Goal: Transaction & Acquisition: Purchase product/service

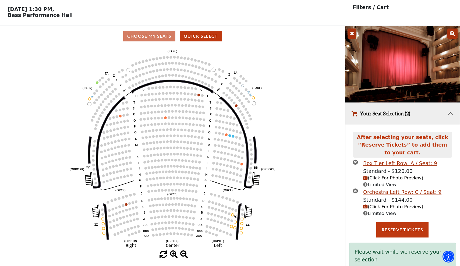
click at [355, 189] on icon "times-circle" at bounding box center [355, 190] width 5 height 5
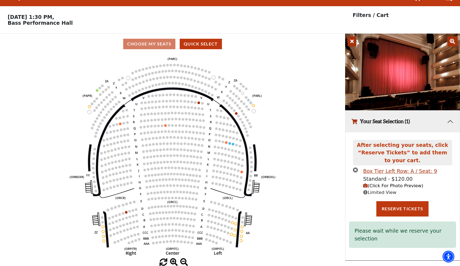
scroll to position [11, 0]
click at [355, 169] on icon "times-circle" at bounding box center [355, 170] width 5 height 5
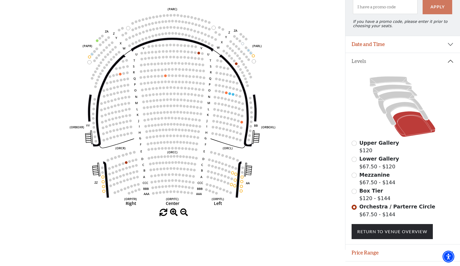
scroll to position [72, 0]
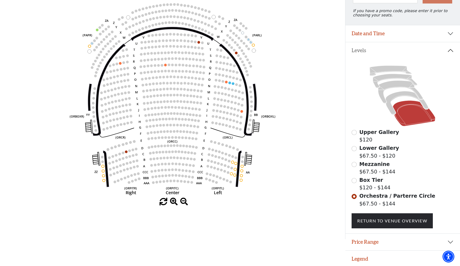
click at [299, 176] on icon "Left (ORPITL) Right (ORPITR) Center (ORPITC) ZZ AA YY BB ZA ZA (ORCL) (ORCR) (O…" at bounding box center [172, 96] width 310 height 204
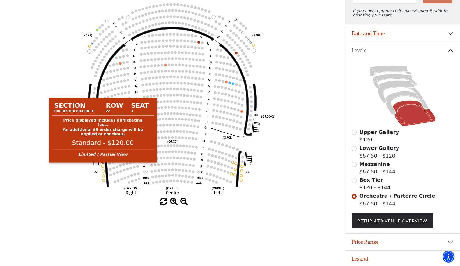
click at [104, 166] on circle at bounding box center [103, 166] width 3 height 3
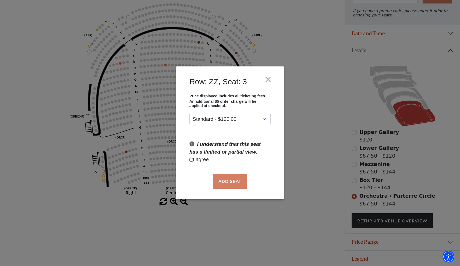
click at [192, 158] on p "I agree" at bounding box center [229, 160] width 81 height 8
click at [192, 161] on input "Checkbox field" at bounding box center [190, 159] width 3 height 3
checkbox input "true"
click at [228, 180] on button "Add Seat" at bounding box center [230, 181] width 34 height 15
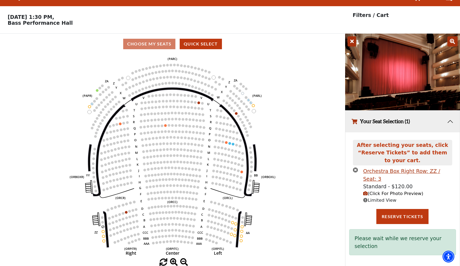
scroll to position [11, 0]
click at [377, 170] on div "Orchestra Box Right Row: ZZ / Seat: 3" at bounding box center [407, 175] width 89 height 15
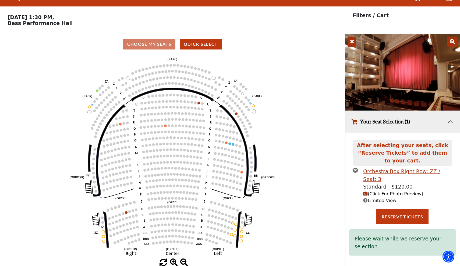
click at [366, 198] on icon at bounding box center [365, 200] width 5 height 5
click at [386, 170] on div "Orchestra Box Right Row: ZZ / Seat: 3" at bounding box center [407, 175] width 89 height 15
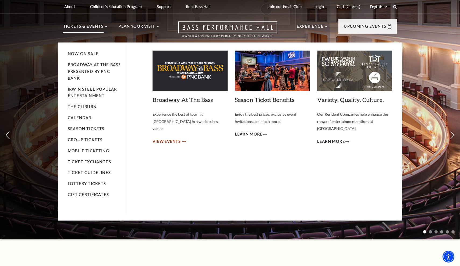
click at [160, 138] on span "View Events" at bounding box center [167, 141] width 28 height 7
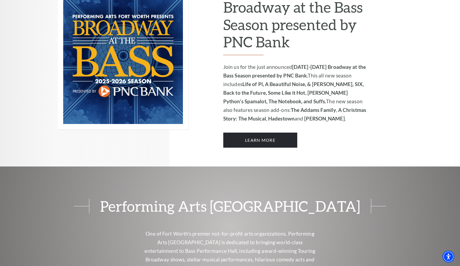
scroll to position [398, 0]
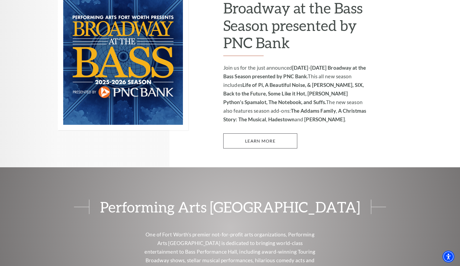
click at [263, 133] on link "Learn More" at bounding box center [260, 140] width 74 height 15
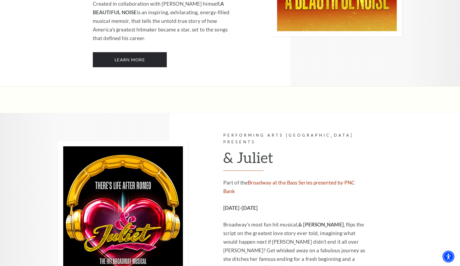
scroll to position [1458, 0]
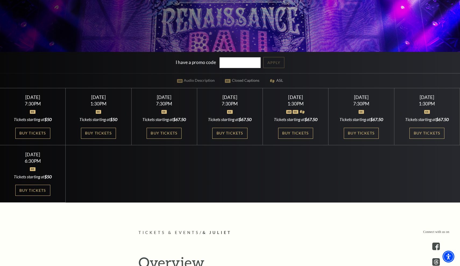
scroll to position [158, 0]
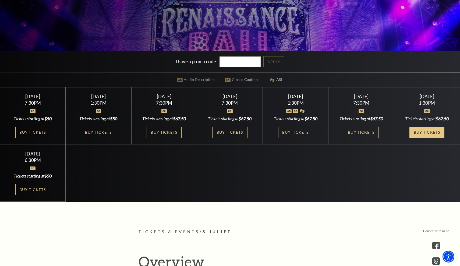
click at [416, 132] on link "Buy Tickets" at bounding box center [427, 132] width 35 height 11
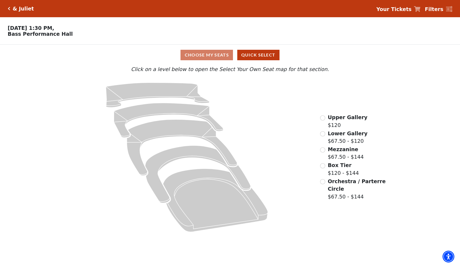
click at [323, 182] on input "Orchestra / Parterre Circle$67.50 - $144\a" at bounding box center [322, 181] width 5 height 5
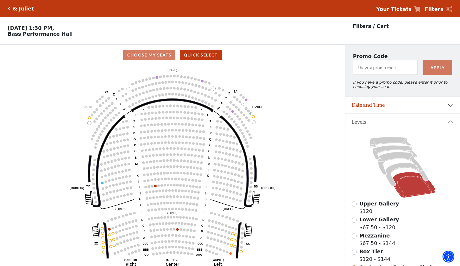
scroll to position [25, 0]
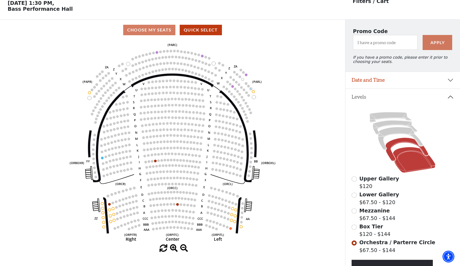
click at [406, 142] on icon at bounding box center [407, 149] width 43 height 23
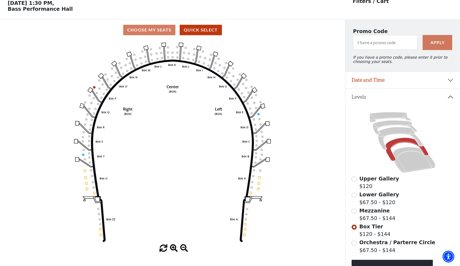
click at [370, 82] on button "Date and Time" at bounding box center [402, 80] width 115 height 17
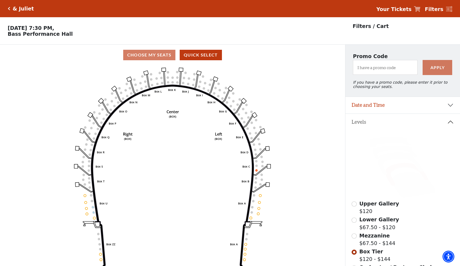
scroll to position [25, 0]
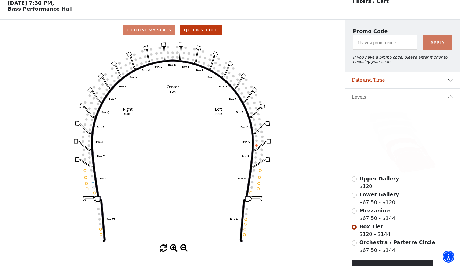
click at [406, 168] on icon at bounding box center [414, 160] width 43 height 26
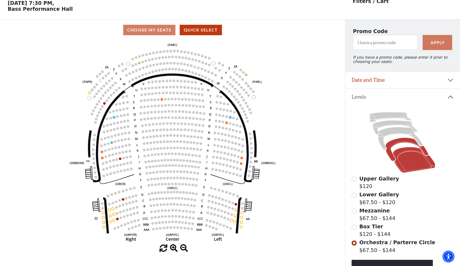
click at [394, 142] on icon at bounding box center [407, 149] width 43 height 23
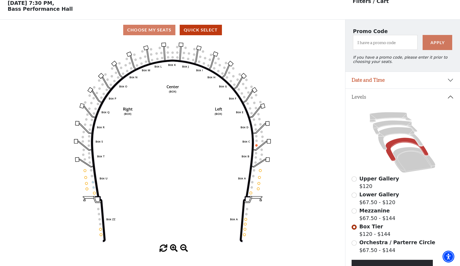
click at [364, 79] on button "Date and Time" at bounding box center [402, 80] width 115 height 17
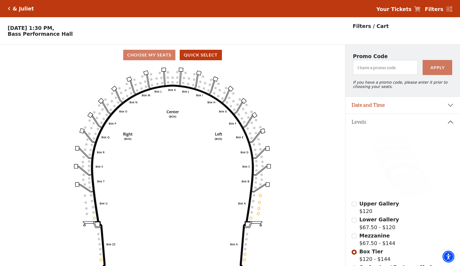
scroll to position [25, 0]
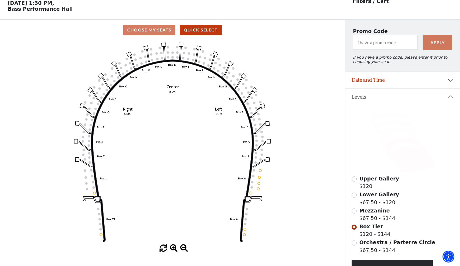
click at [404, 157] on icon at bounding box center [414, 160] width 43 height 26
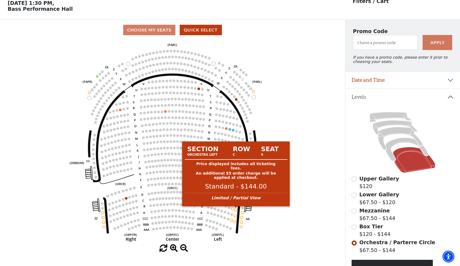
click at [237, 210] on circle at bounding box center [236, 210] width 3 height 3
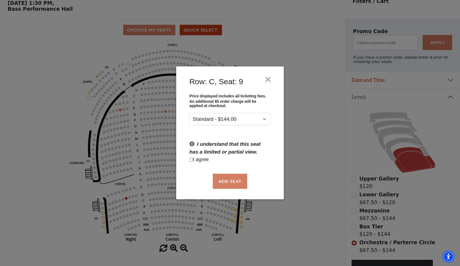
click at [190, 159] on input "Checkbox field" at bounding box center [190, 159] width 3 height 3
checkbox input "true"
click at [228, 187] on button "Add Seat" at bounding box center [230, 181] width 34 height 15
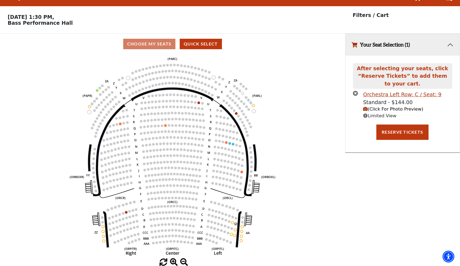
scroll to position [0, 0]
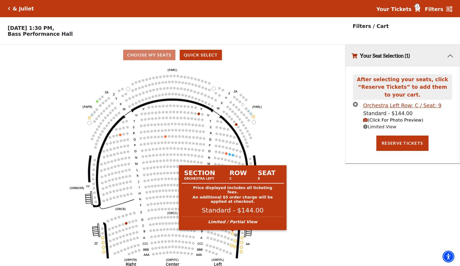
click at [232, 233] on circle at bounding box center [232, 233] width 3 height 3
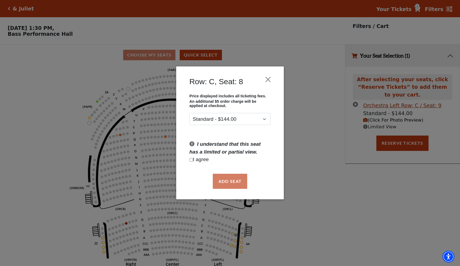
click at [190, 158] on p "I agree" at bounding box center [229, 160] width 81 height 8
click at [190, 160] on input "Checkbox field" at bounding box center [190, 159] width 3 height 3
checkbox input "true"
click at [221, 181] on button "Add Seat" at bounding box center [230, 181] width 34 height 15
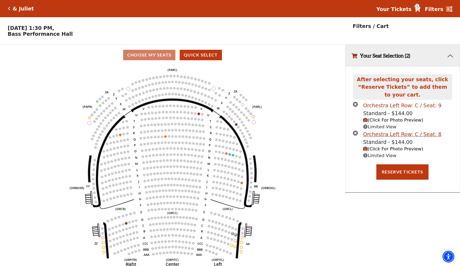
click at [386, 105] on div "Orchestra Left Row: C / Seat: 9" at bounding box center [402, 106] width 78 height 8
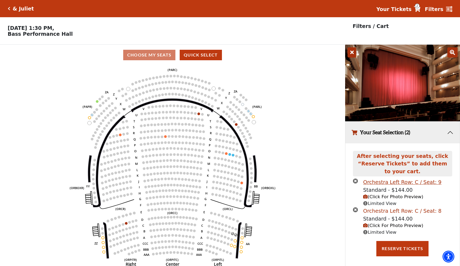
click at [379, 208] on div "Orchestra Left Row: C / Seat: 8" at bounding box center [402, 211] width 78 height 8
click at [379, 210] on div "Orchestra Left Row: C / Seat: 8" at bounding box center [402, 211] width 78 height 8
click at [378, 184] on div "Orchestra Left Row: C / Seat: 9" at bounding box center [402, 182] width 78 height 8
click at [379, 209] on div "Orchestra Left Row: C / Seat: 8" at bounding box center [402, 211] width 78 height 8
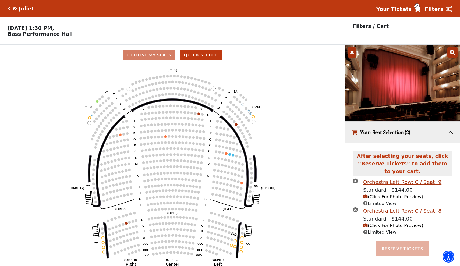
click at [387, 248] on button "Reserve Tickets" at bounding box center [402, 248] width 52 height 15
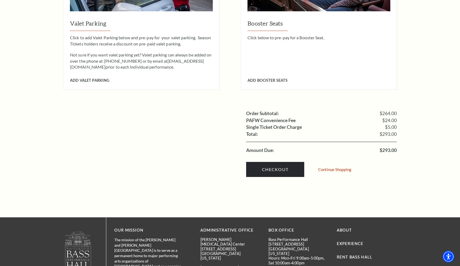
scroll to position [478, 0]
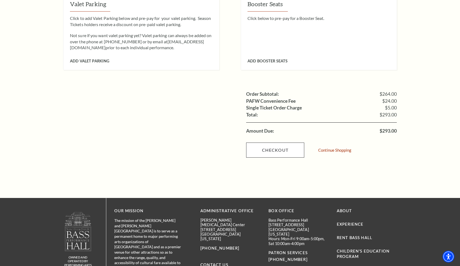
click at [287, 143] on link "Checkout" at bounding box center [275, 150] width 58 height 15
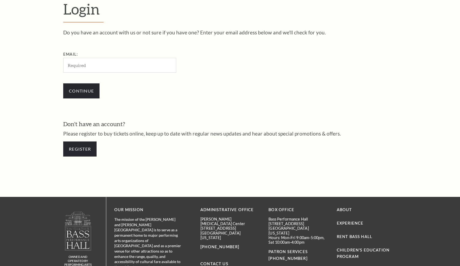
scroll to position [169, 0]
type input "[EMAIL_ADDRESS][DOMAIN_NAME]"
click at [86, 93] on input "Continue" at bounding box center [81, 90] width 36 height 15
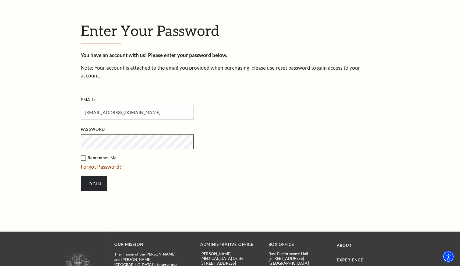
click at [94, 176] on input "Login" at bounding box center [94, 183] width 26 height 15
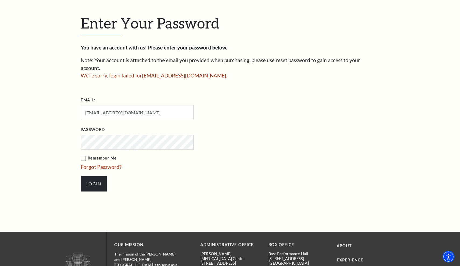
click at [147, 171] on li "Login" at bounding box center [164, 184] width 167 height 26
click at [94, 176] on input "Login" at bounding box center [94, 183] width 26 height 15
click at [123, 171] on li "Login" at bounding box center [164, 184] width 167 height 26
click at [115, 164] on link "Forgot Password?" at bounding box center [101, 167] width 41 height 6
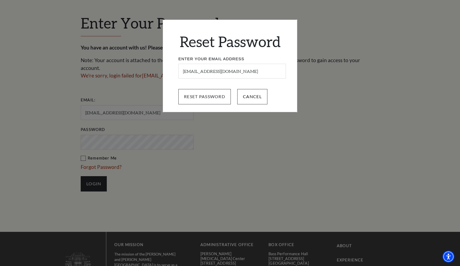
click at [208, 98] on input "Reset Password" at bounding box center [204, 96] width 52 height 15
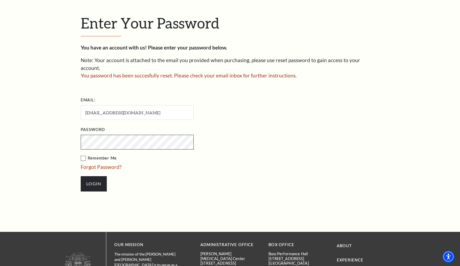
scroll to position [160, 0]
click at [99, 176] on input "Login" at bounding box center [94, 183] width 26 height 15
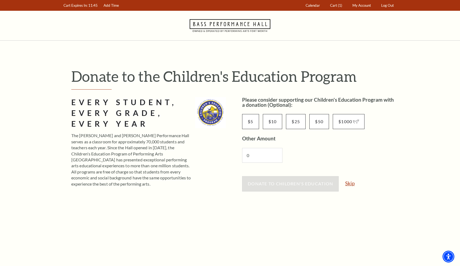
click at [348, 183] on link "Skip" at bounding box center [349, 183] width 9 height 5
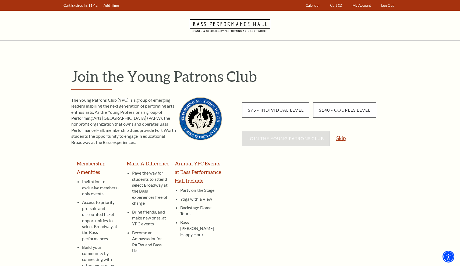
click at [341, 140] on link "Skip" at bounding box center [340, 138] width 9 height 5
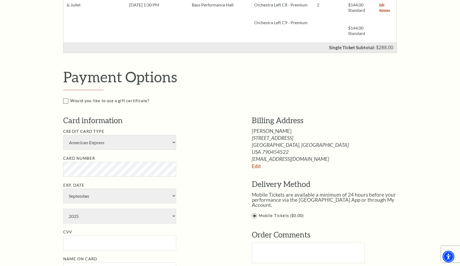
scroll to position [191, 0]
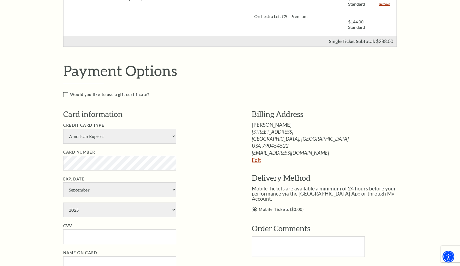
click at [257, 160] on link "Edit" at bounding box center [256, 160] width 9 height 6
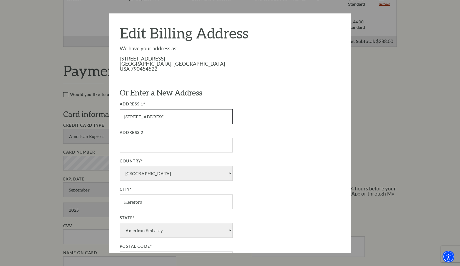
drag, startPoint x: 180, startPoint y: 113, endPoint x: 129, endPoint y: 112, distance: 51.1
drag, startPoint x: 147, startPoint y: 116, endPoint x: 119, endPoint y: 115, distance: 28.3
click at [119, 116] on div "Edit Billing Address We have your address as: 116 Star St Hereford, TX USA 7904…" at bounding box center [230, 132] width 242 height 239
type input "2817 Amesbury"
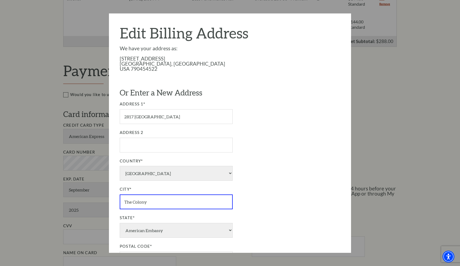
type input "The Colony"
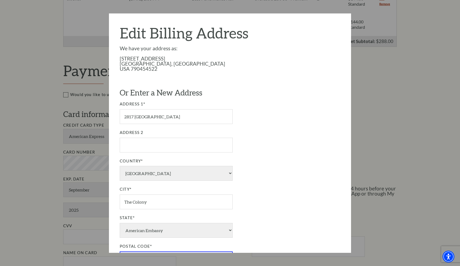
type input "75056"
click at [257, 99] on div "Or Enter a New Address Address 1* 2817 Amesbury Address 2 Country* USA Albania …" at bounding box center [207, 179] width 175 height 184
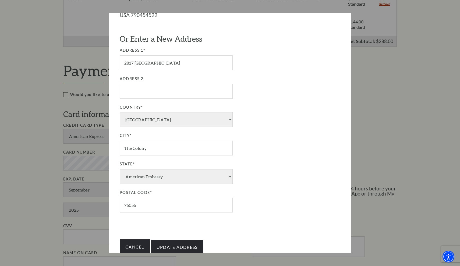
scroll to position [54, 0]
click at [188, 240] on input "Update Address" at bounding box center [177, 247] width 52 height 15
type input "Update Address"
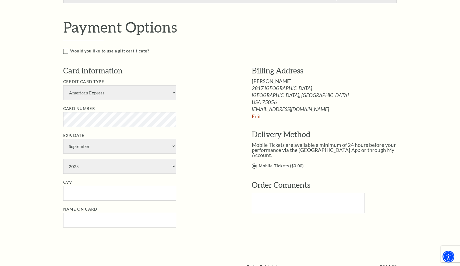
scroll to position [231, 0]
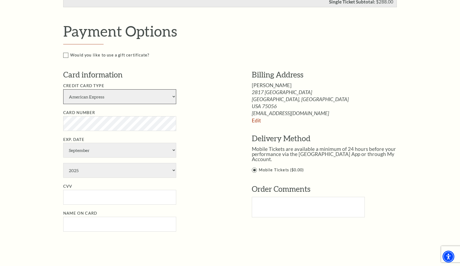
select select "25"
select select "4"
select select "2028"
click at [83, 190] on input "CVV" at bounding box center [119, 197] width 113 height 15
type input "756"
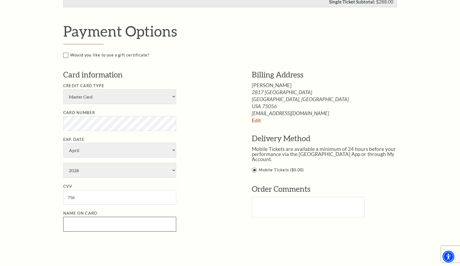
click at [83, 217] on input "Name on Card" at bounding box center [119, 224] width 113 height 15
type input "[PERSON_NAME]"
click at [189, 206] on div "Card information Credit Card Type American Express Visa Master Card Discover Ca…" at bounding box center [149, 153] width 172 height 168
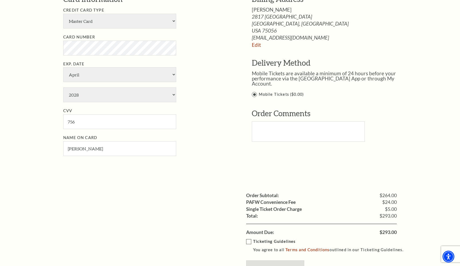
scroll to position [307, 0]
click at [249, 238] on label "Ticketing Guidelines You agree to all Terms and Conditions outlined in our Tick…" at bounding box center [327, 245] width 162 height 15
click at [0, 0] on input "Ticketing Guidelines You agree to all Terms and Conditions outlined in our Tick…" at bounding box center [0, 0] width 0 height 0
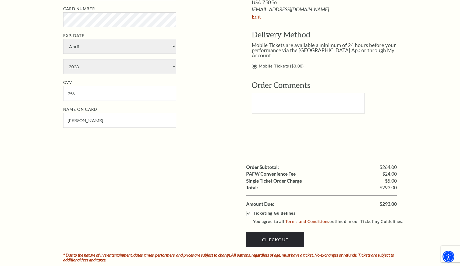
scroll to position [336, 0]
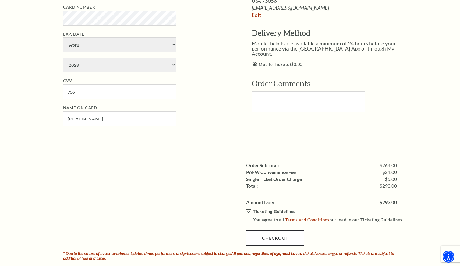
click at [274, 231] on link "Checkout" at bounding box center [275, 238] width 58 height 15
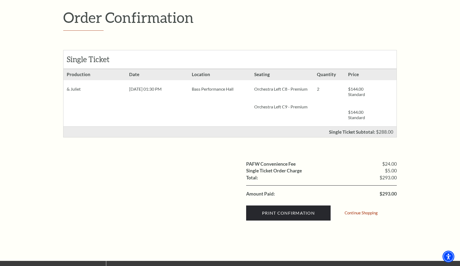
scroll to position [130, 0]
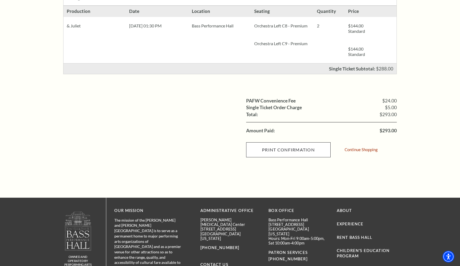
click at [278, 150] on input "Print Confirmation" at bounding box center [288, 149] width 84 height 15
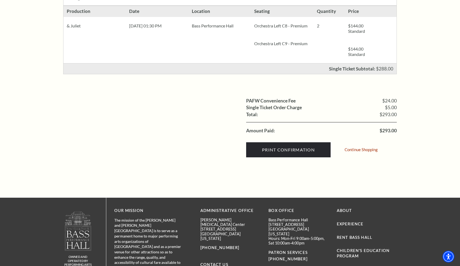
scroll to position [19, 0]
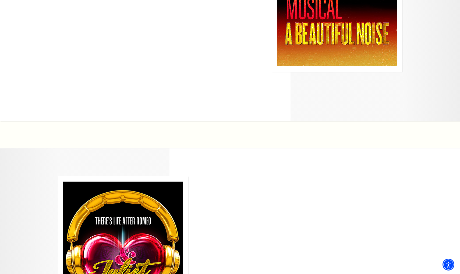
scroll to position [1423, 0]
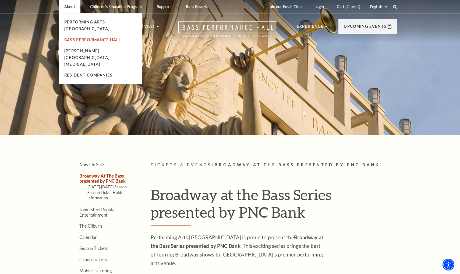
click at [75, 37] on link "Bass Performance Hall" at bounding box center [92, 39] width 57 height 5
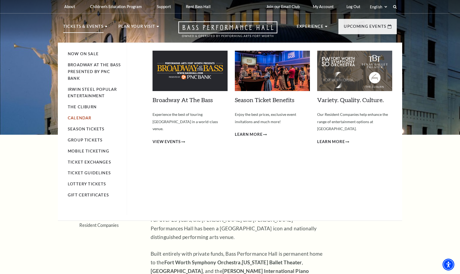
click at [81, 116] on link "Calendar" at bounding box center [79, 117] width 23 height 5
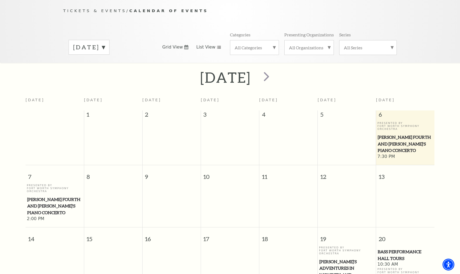
scroll to position [47, 0]
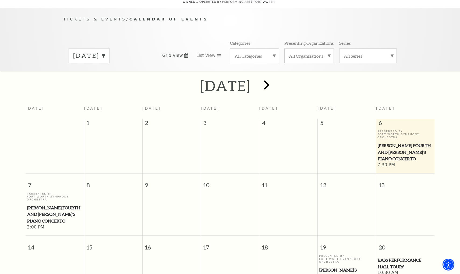
click at [274, 79] on span "next" at bounding box center [266, 84] width 15 height 15
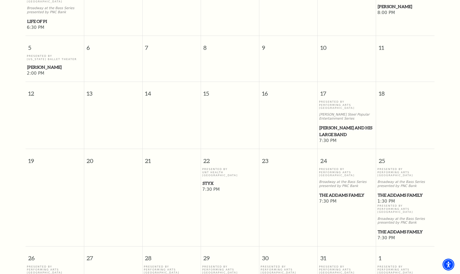
scroll to position [223, 0]
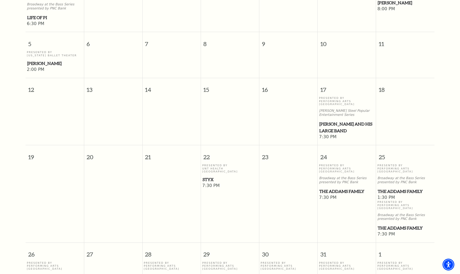
click at [335, 121] on span "[PERSON_NAME] and his Large Band" at bounding box center [346, 127] width 55 height 13
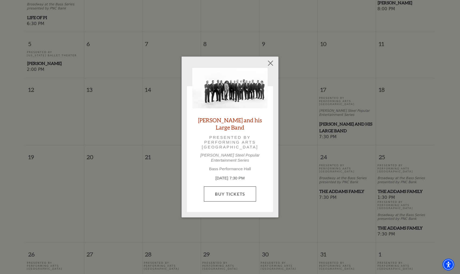
click at [245, 190] on link "Buy Tickets" at bounding box center [230, 193] width 52 height 15
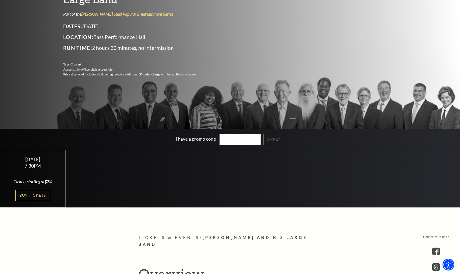
scroll to position [87, 0]
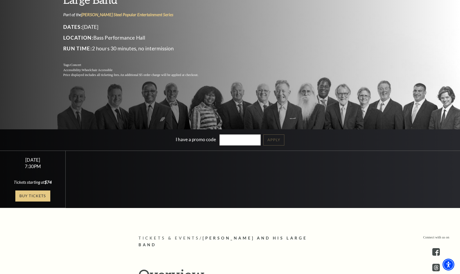
click at [39, 198] on link "Buy Tickets" at bounding box center [32, 195] width 35 height 11
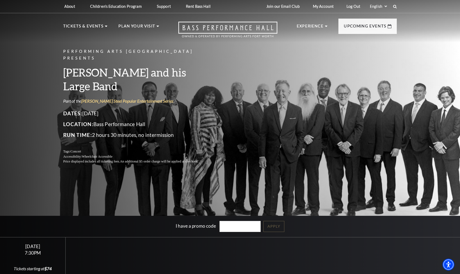
scroll to position [0, 0]
click at [38, 258] on div at bounding box center [32, 257] width 53 height 5
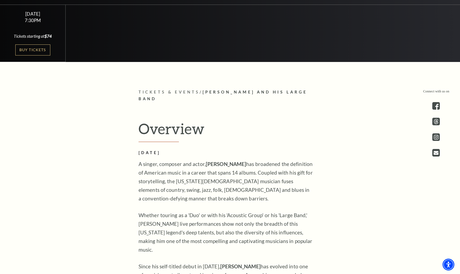
scroll to position [231, 0]
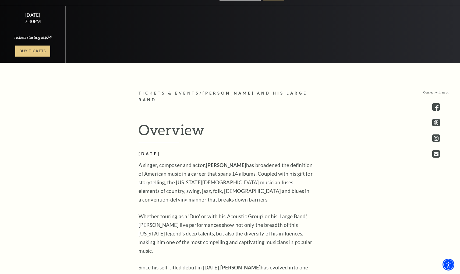
click at [42, 54] on link "Buy Tickets" at bounding box center [32, 50] width 35 height 11
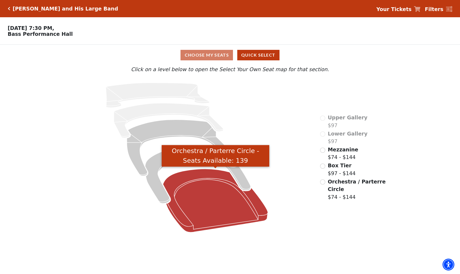
click at [205, 203] on icon "Orchestra / Parterre Circle - Seats Available: 139" at bounding box center [215, 200] width 105 height 63
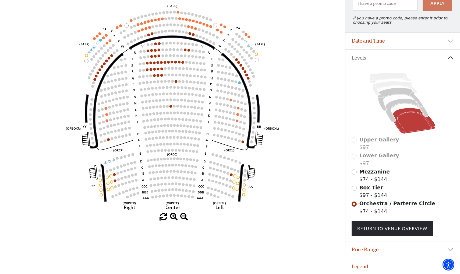
scroll to position [64, 0]
click at [408, 103] on icon at bounding box center [407, 110] width 43 height 23
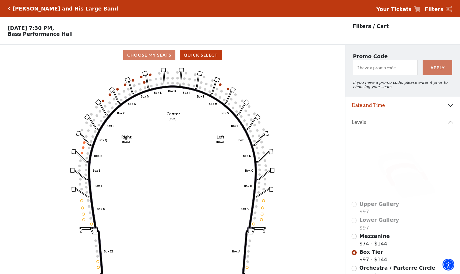
scroll to position [25, 0]
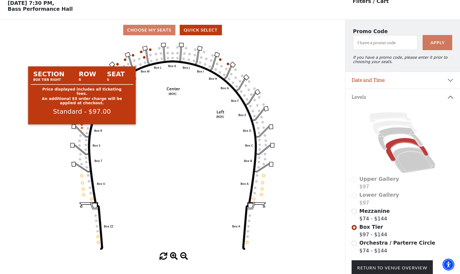
click at [82, 127] on circle at bounding box center [82, 127] width 2 height 2
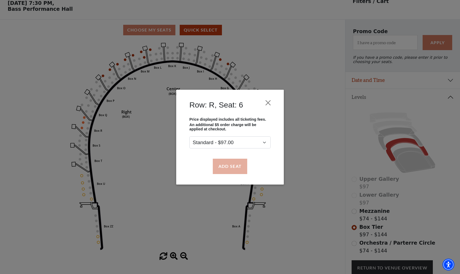
click at [240, 166] on button "Add Seat" at bounding box center [230, 165] width 34 height 15
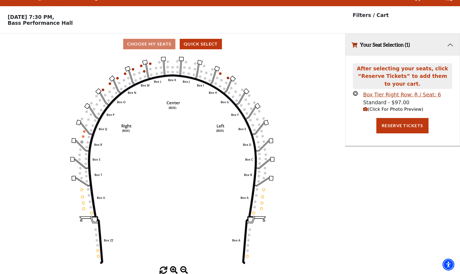
scroll to position [0, 0]
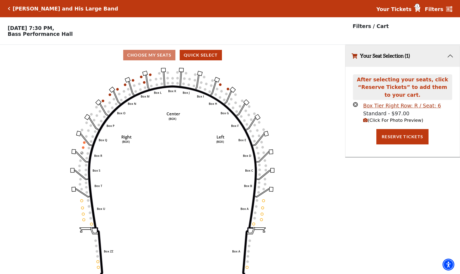
click at [83, 147] on circle at bounding box center [83, 147] width 2 height 2
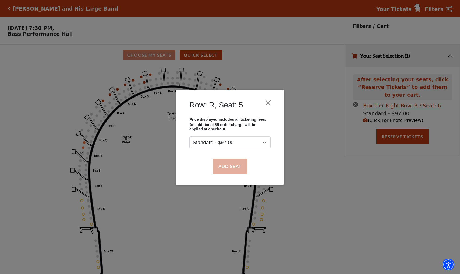
click at [232, 163] on button "Add Seat" at bounding box center [230, 165] width 34 height 15
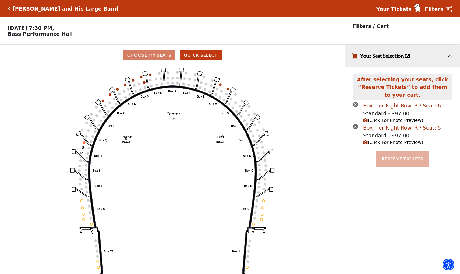
click at [390, 153] on button "Reserve Tickets" at bounding box center [402, 158] width 52 height 15
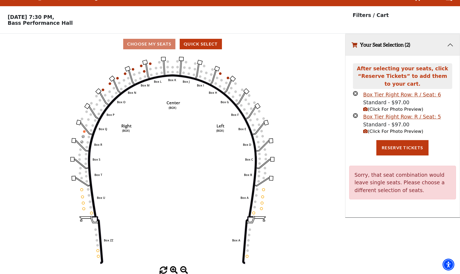
scroll to position [11, 0]
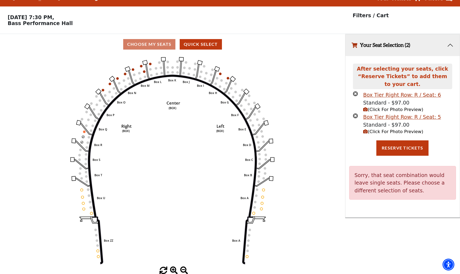
click at [356, 115] on icon "times-circle" at bounding box center [355, 115] width 5 height 5
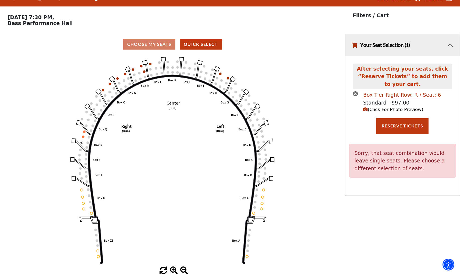
click at [355, 94] on icon "times-circle" at bounding box center [355, 93] width 5 height 5
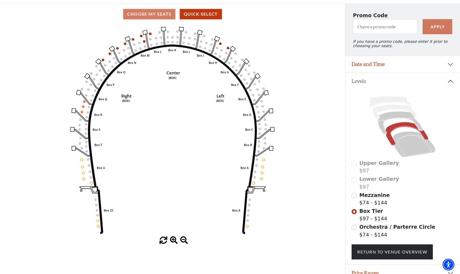
scroll to position [47, 0]
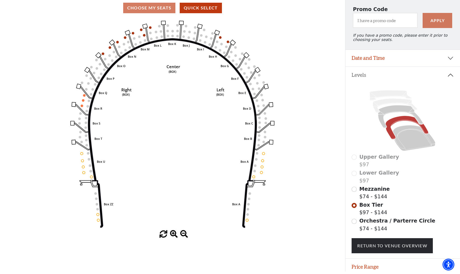
click at [388, 106] on icon at bounding box center [403, 120] width 102 height 64
click at [389, 110] on icon at bounding box center [400, 116] width 45 height 23
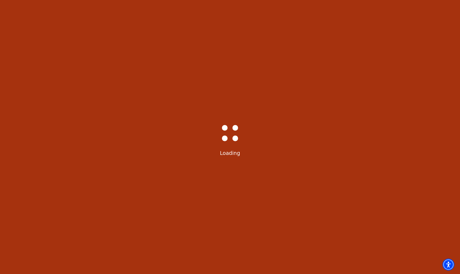
scroll to position [25, 0]
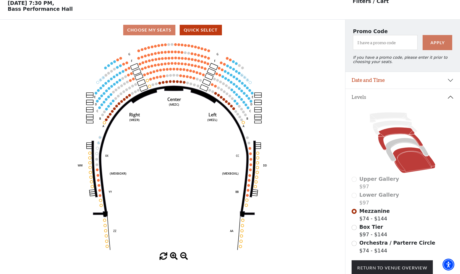
click at [404, 160] on icon at bounding box center [414, 160] width 43 height 26
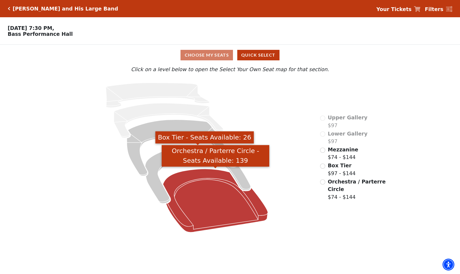
click at [225, 200] on icon "Orchestra / Parterre Circle - Seats Available: 139" at bounding box center [215, 200] width 105 height 63
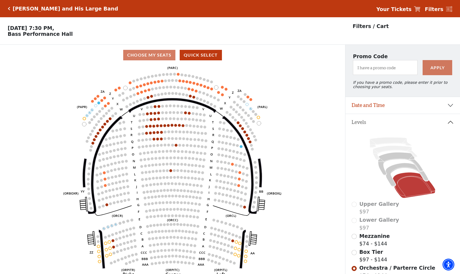
scroll to position [25, 0]
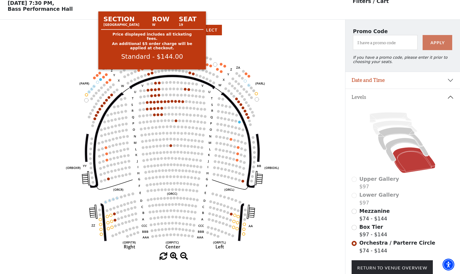
click at [153, 72] on circle at bounding box center [152, 73] width 3 height 3
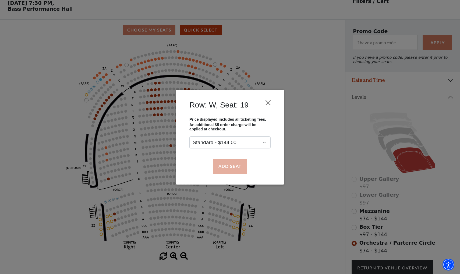
click at [232, 168] on button "Add Seat" at bounding box center [230, 165] width 34 height 15
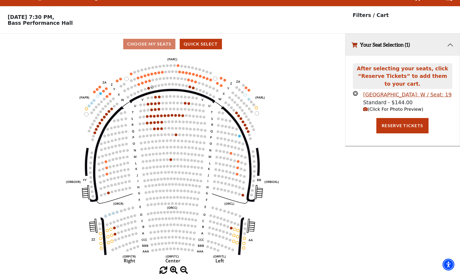
scroll to position [0, 0]
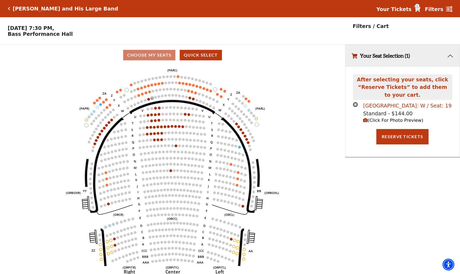
click at [387, 104] on div "Parterre Circle Center Row: W / Seat: 19" at bounding box center [407, 106] width 89 height 8
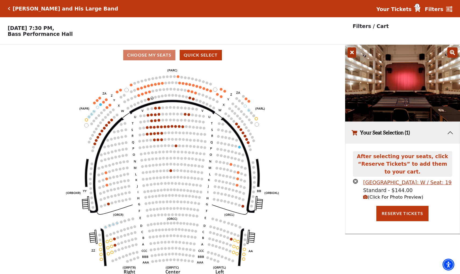
click at [357, 180] on icon "times-circle" at bounding box center [355, 180] width 5 height 5
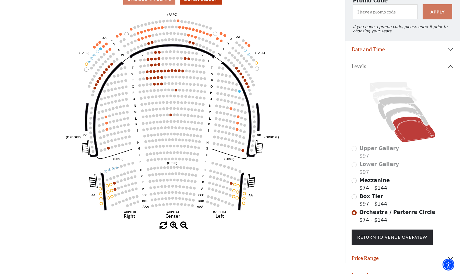
scroll to position [64, 0]
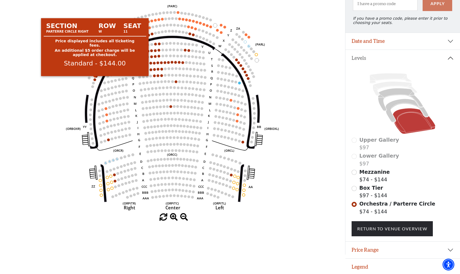
click at [95, 79] on circle at bounding box center [95, 79] width 3 height 3
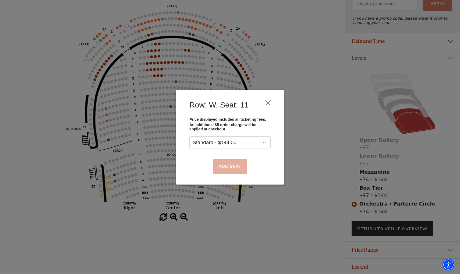
click at [228, 169] on button "Add Seat" at bounding box center [230, 165] width 34 height 15
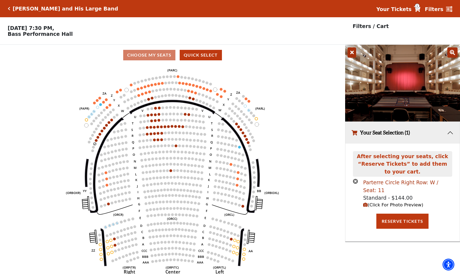
click at [371, 180] on div "Parterre Circle Right Row: W / Seat: 11" at bounding box center [407, 185] width 89 height 15
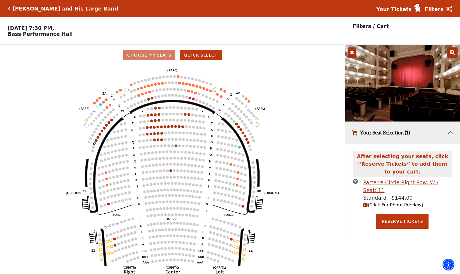
click at [357, 181] on icon "times-circle" at bounding box center [355, 180] width 5 height 5
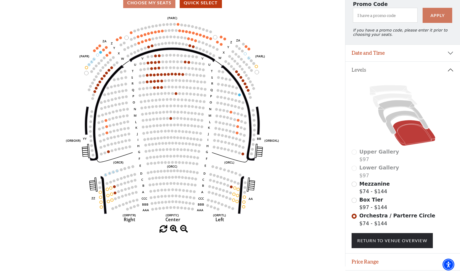
scroll to position [64, 0]
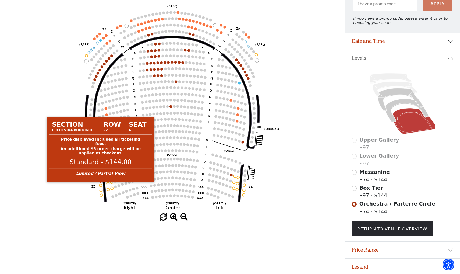
click at [101, 184] on circle at bounding box center [100, 185] width 3 height 3
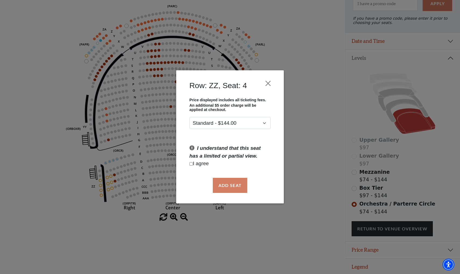
click at [192, 162] on p "I agree" at bounding box center [229, 164] width 81 height 8
click at [192, 163] on input "Checkbox field" at bounding box center [190, 163] width 3 height 3
checkbox input "true"
click at [234, 188] on button "Add Seat" at bounding box center [230, 185] width 34 height 15
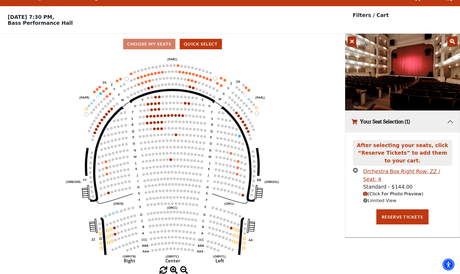
scroll to position [0, 0]
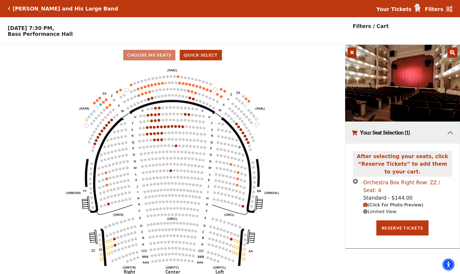
click at [380, 183] on div "Orchestra Box Right Row: ZZ / Seat: 4" at bounding box center [407, 185] width 89 height 15
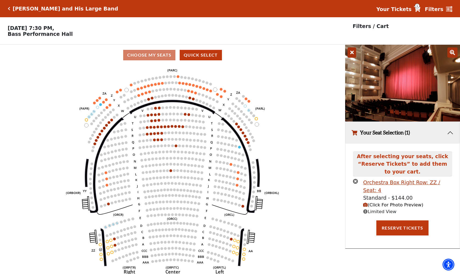
click at [355, 182] on icon "times-circle" at bounding box center [355, 180] width 5 height 5
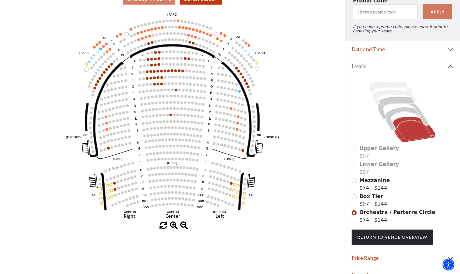
scroll to position [64, 0]
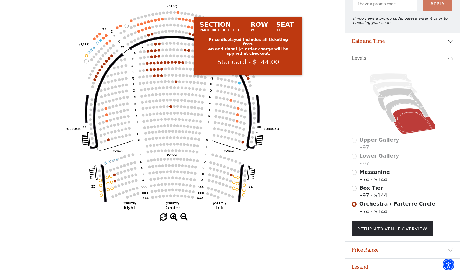
click at [249, 78] on circle at bounding box center [248, 78] width 3 height 3
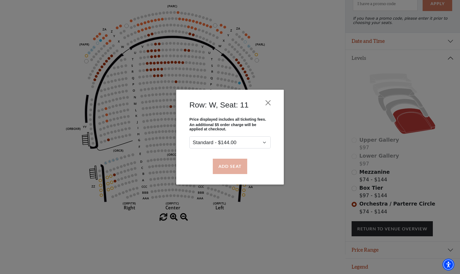
click at [232, 169] on button "Add Seat" at bounding box center [230, 165] width 34 height 15
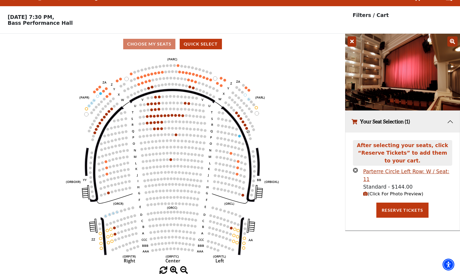
scroll to position [0, 0]
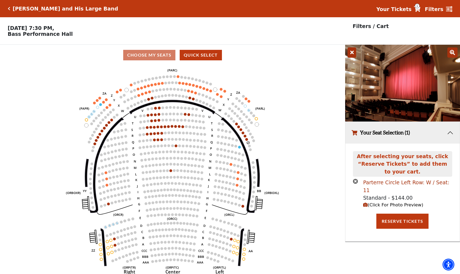
click at [374, 182] on div "Parterre Circle Left Row: W / Seat: 11" at bounding box center [407, 185] width 89 height 15
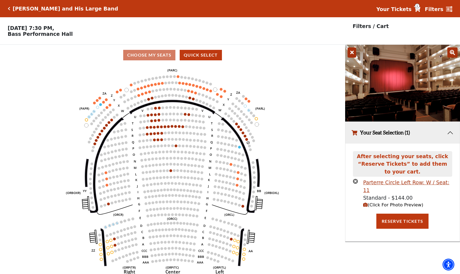
click at [380, 130] on button "Your Seat Selection (1)" at bounding box center [402, 133] width 115 height 22
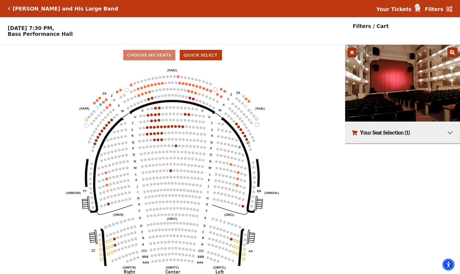
click at [378, 136] on button "Your Seat Selection (1)" at bounding box center [402, 133] width 115 height 22
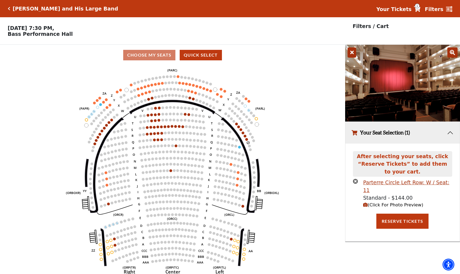
click at [355, 181] on icon "times-circle" at bounding box center [355, 180] width 5 height 5
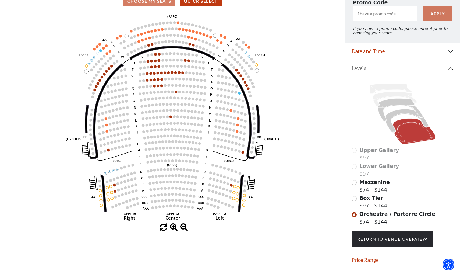
scroll to position [64, 0]
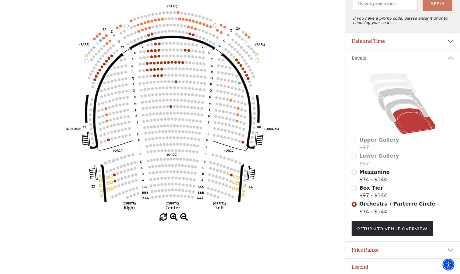
click at [360, 189] on span "Box Tier" at bounding box center [371, 188] width 24 height 6
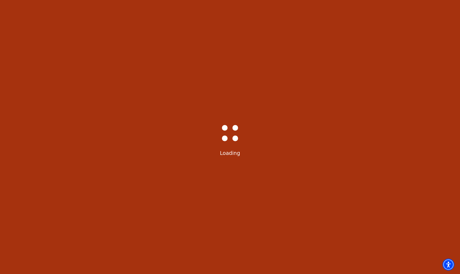
scroll to position [25, 0]
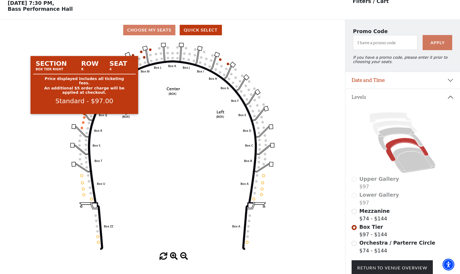
click at [84, 117] on circle at bounding box center [84, 117] width 2 height 2
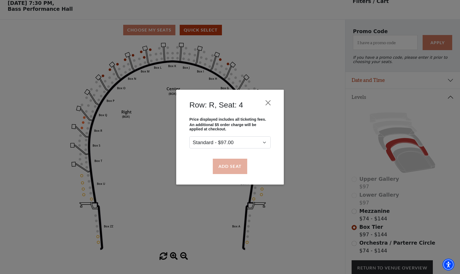
click at [231, 169] on button "Add Seat" at bounding box center [230, 165] width 34 height 15
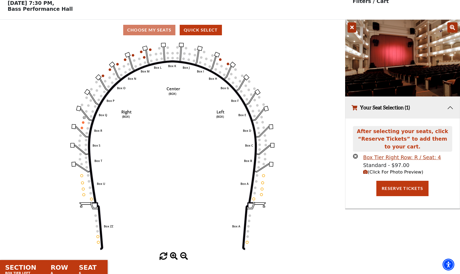
scroll to position [0, 0]
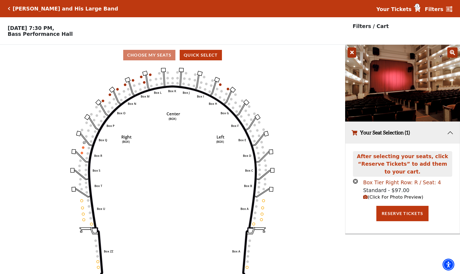
click at [395, 184] on div "Box Tier Right Row: R / Seat: 4" at bounding box center [402, 182] width 78 height 8
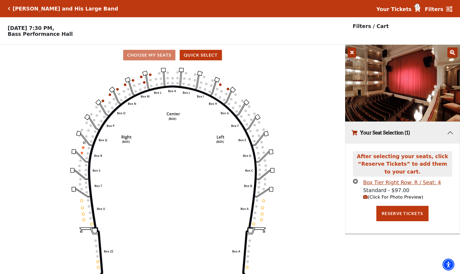
click at [357, 180] on icon "times-circle" at bounding box center [355, 180] width 5 height 5
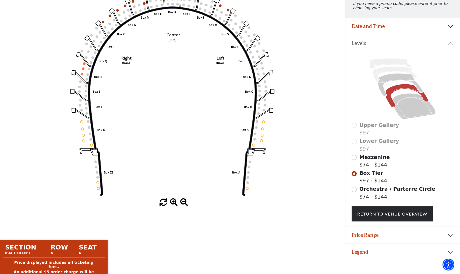
scroll to position [97, 0]
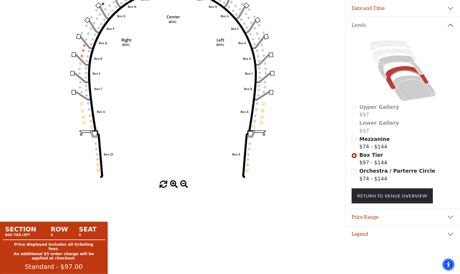
click at [375, 143] on label "Mezzanine $74 - $144" at bounding box center [374, 142] width 30 height 15
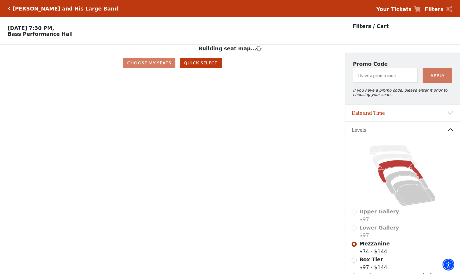
scroll to position [25, 0]
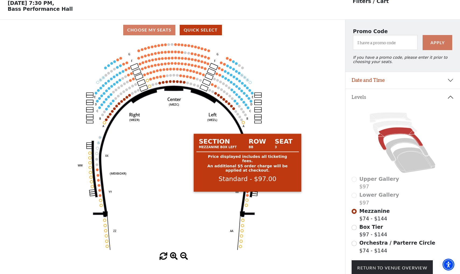
click at [247, 195] on circle at bounding box center [247, 195] width 3 height 3
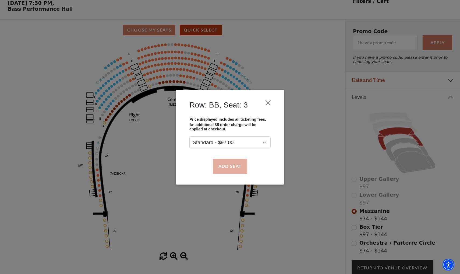
click at [233, 167] on button "Add Seat" at bounding box center [230, 165] width 34 height 15
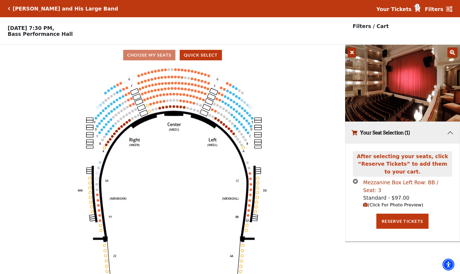
click at [388, 181] on div "Mezzanine Box Left Row: BB / Seat: 3" at bounding box center [407, 185] width 89 height 15
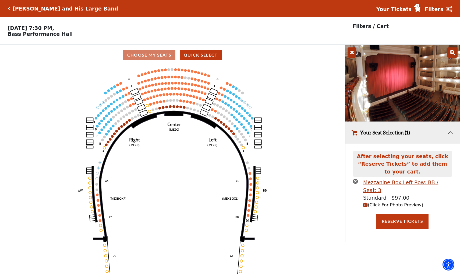
click at [356, 179] on icon "times-circle" at bounding box center [355, 180] width 5 height 5
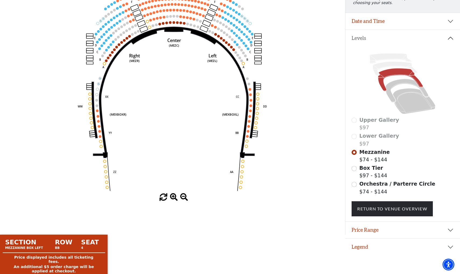
scroll to position [97, 0]
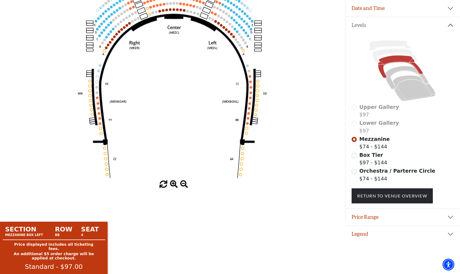
click at [354, 155] on input "Box Tier$97 - $144\a" at bounding box center [354, 155] width 5 height 5
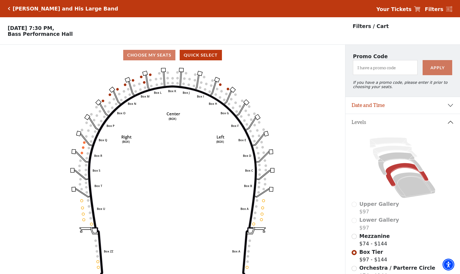
scroll to position [25, 0]
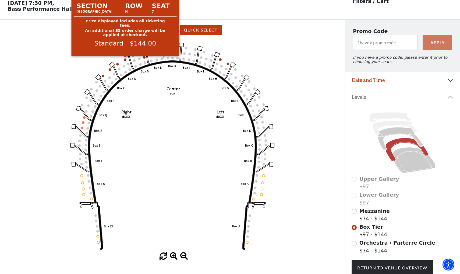
click at [125, 59] on circle at bounding box center [125, 59] width 2 height 2
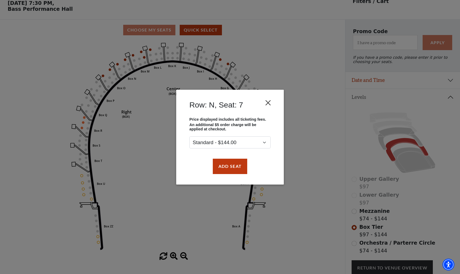
click at [270, 104] on button "Close" at bounding box center [268, 102] width 10 height 10
